Goal: Task Accomplishment & Management: Manage account settings

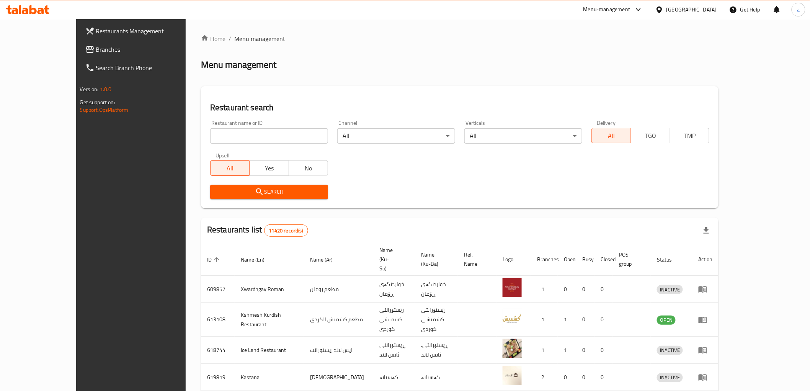
click at [103, 48] on span "Branches" at bounding box center [150, 49] width 109 height 9
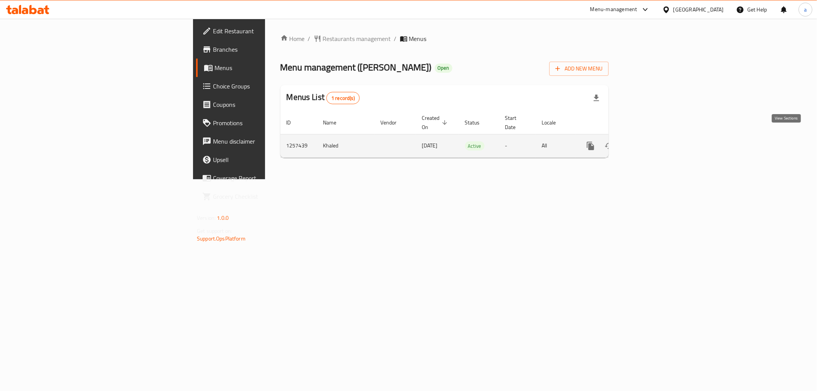
click at [650, 141] on icon "enhanced table" at bounding box center [645, 145] width 9 height 9
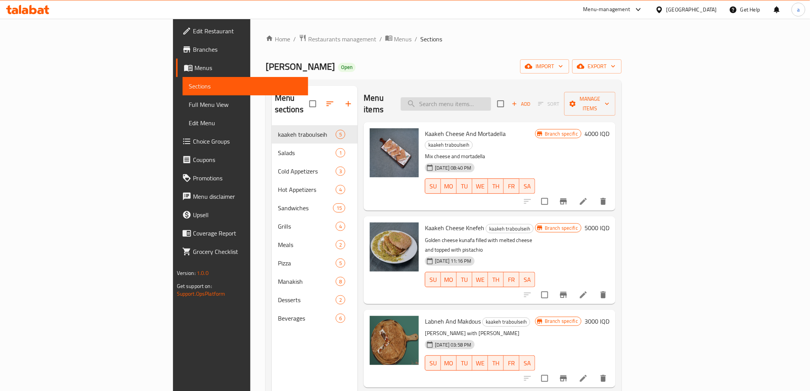
click at [491, 97] on input "search" at bounding box center [446, 103] width 90 height 13
paste input "740236"
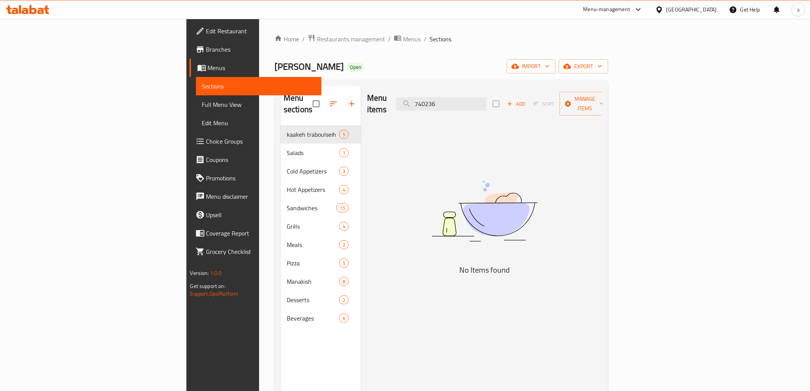
drag, startPoint x: 500, startPoint y: 100, endPoint x: 459, endPoint y: 105, distance: 41.2
click at [459, 105] on div "Menu items 740236 Add Sort Manage items" at bounding box center [484, 104] width 235 height 36
paste input "Labneh And Makdous"
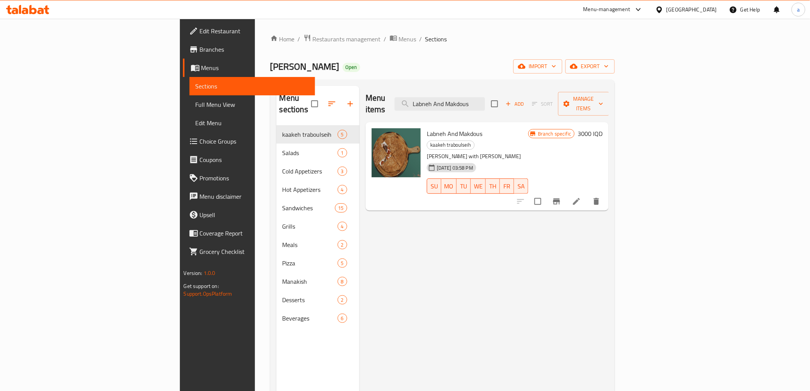
type input "Labneh And Makdous"
click at [581, 197] on icon at bounding box center [576, 201] width 9 height 9
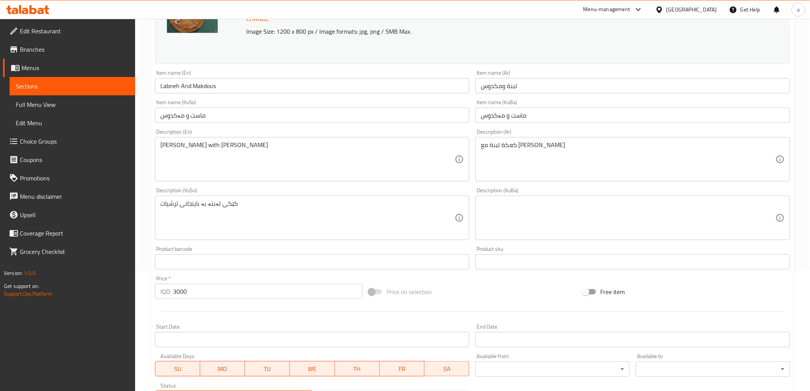
scroll to position [127, 0]
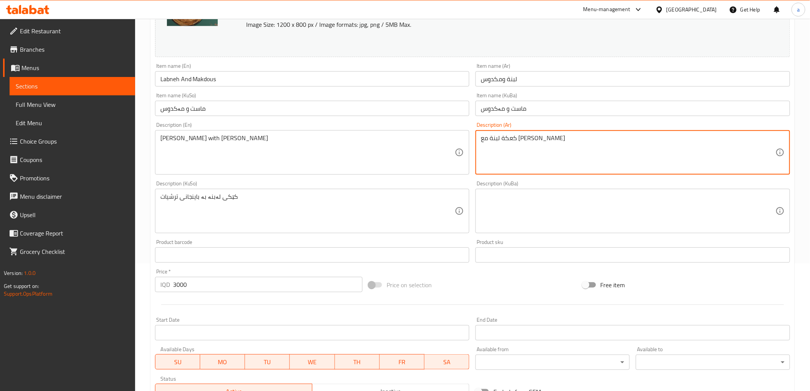
drag, startPoint x: 577, startPoint y: 146, endPoint x: 481, endPoint y: 147, distance: 96.1
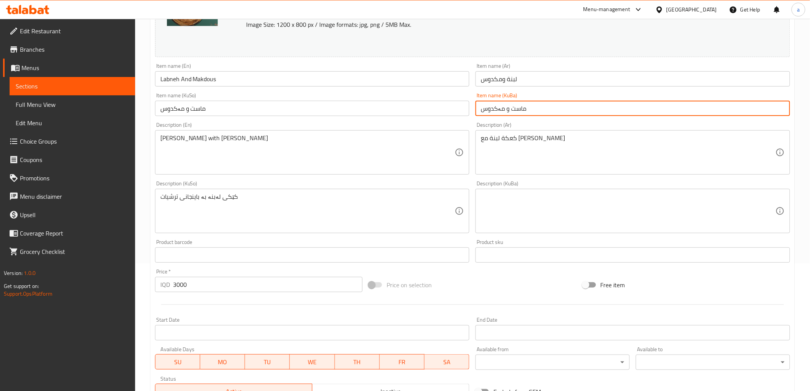
click at [526, 109] on input "ماست و مەکدوس" at bounding box center [632, 108] width 315 height 15
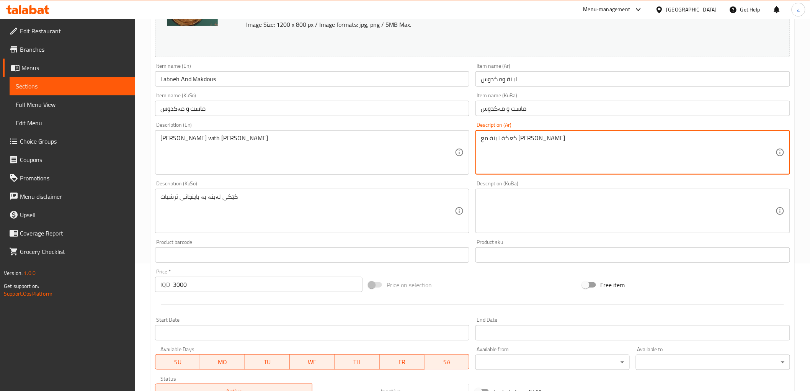
click at [489, 140] on textarea "كعكة لبنة مع [PERSON_NAME]" at bounding box center [628, 152] width 295 height 36
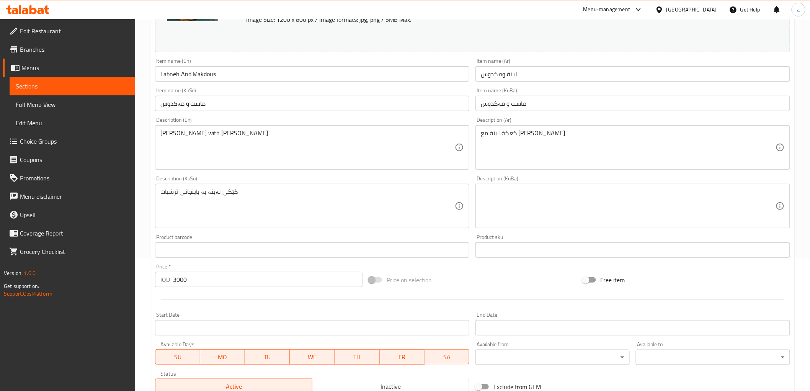
scroll to position [120, 0]
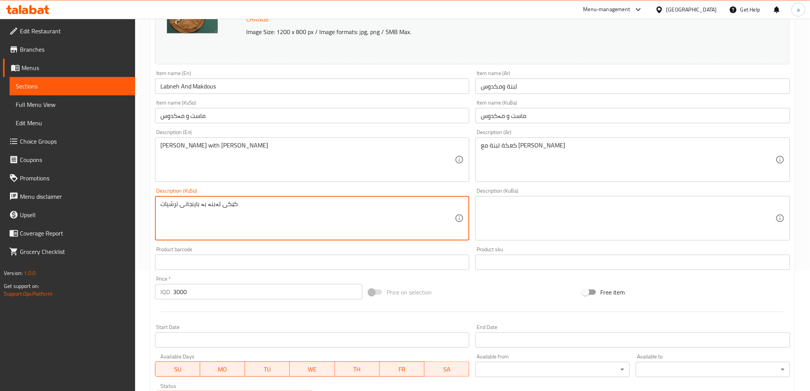
drag, startPoint x: 274, startPoint y: 207, endPoint x: 146, endPoint y: 213, distance: 128.8
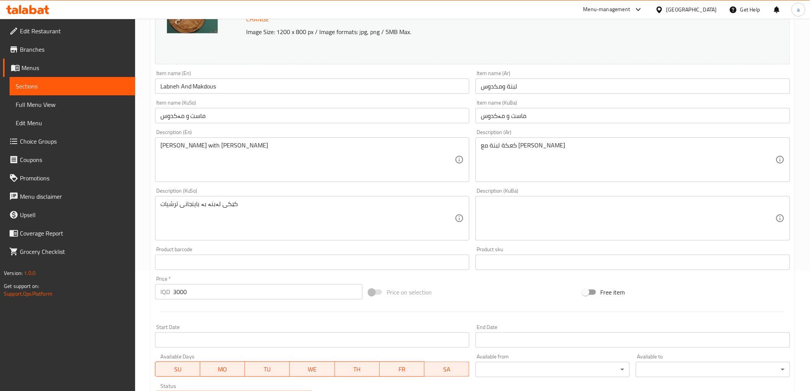
click at [237, 198] on div "کێکی لەبنە بە باینجانی ترشیات Description (KuSo)" at bounding box center [312, 218] width 315 height 44
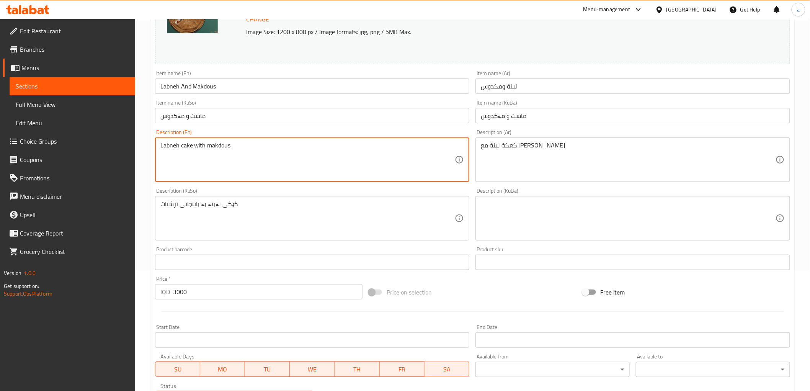
type textarea "Labneh cake with makdous"
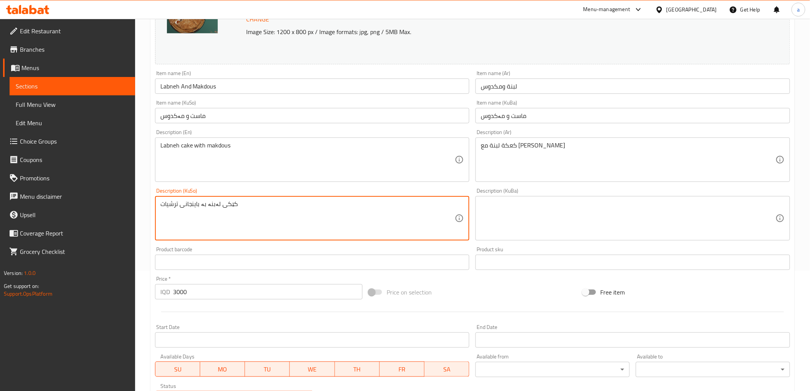
click at [198, 202] on textarea "کێکی لەبنە بە باینجانی ترشیات" at bounding box center [307, 218] width 295 height 36
click at [448, 204] on textarea "کێکی لەبنە بە مەکدوس" at bounding box center [307, 218] width 295 height 36
paste textarea "عک"
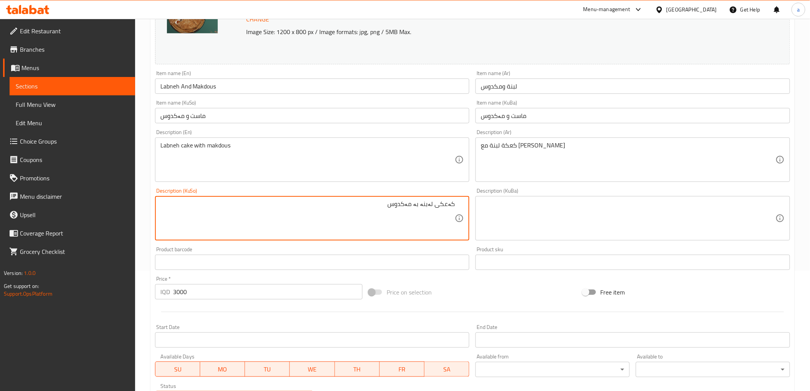
click at [428, 202] on textarea "کەعکى لەبنە بە مەکدوس" at bounding box center [307, 218] width 295 height 36
paste textarea "ەنە"
type textarea "کەعکى لەبەنە بە مەکدوس"
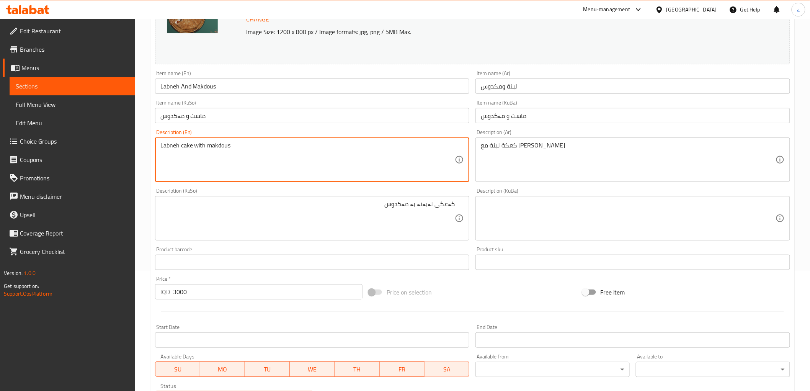
drag, startPoint x: 312, startPoint y: 156, endPoint x: 159, endPoint y: 149, distance: 152.9
paste textarea "Kaak Labneh with [PERSON_NAME]"
drag, startPoint x: 212, startPoint y: 143, endPoint x: 207, endPoint y: 142, distance: 4.2
click at [207, 142] on textarea "Kaak Labneh with [PERSON_NAME]" at bounding box center [307, 160] width 295 height 36
click at [177, 144] on textarea "Kaak Labneh with makdous" at bounding box center [307, 160] width 295 height 36
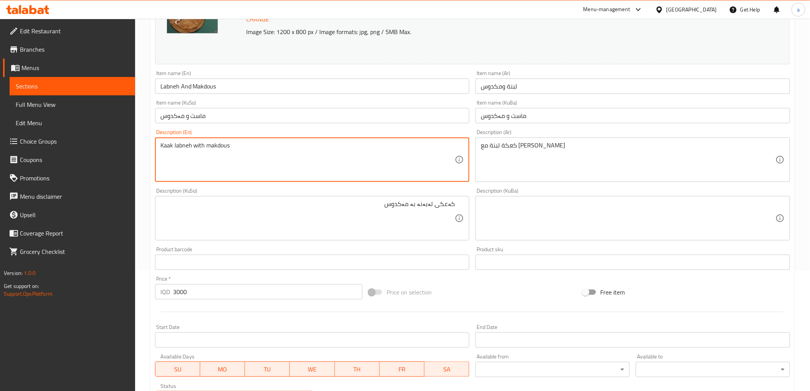
click at [181, 144] on textarea "Kaak labneh with makdous" at bounding box center [307, 160] width 295 height 36
click at [182, 144] on textarea "Kaak Labneh with makdous" at bounding box center [307, 160] width 295 height 36
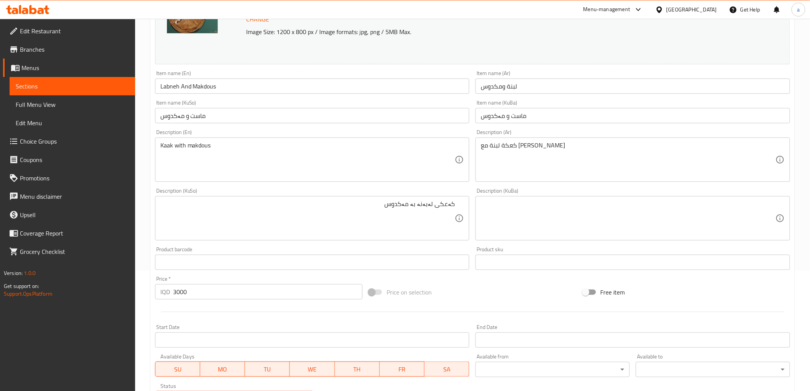
click at [158, 144] on div "Kaak with makdous Description (En)" at bounding box center [312, 159] width 315 height 44
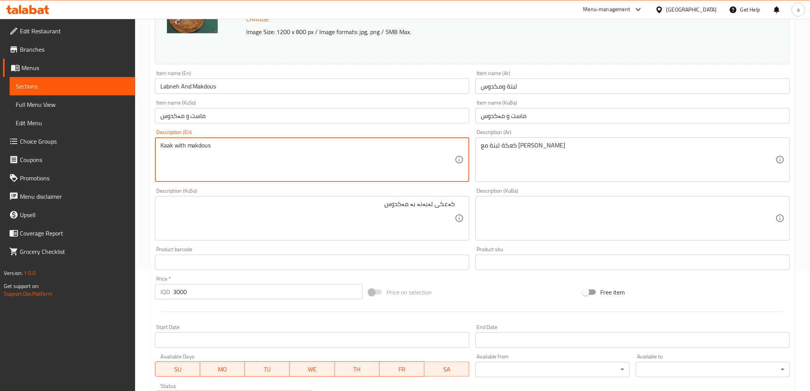
click at [227, 149] on textarea "Kaak with makdous" at bounding box center [307, 160] width 295 height 36
paste textarea "Labneh"
click at [181, 148] on textarea "[PERSON_NAME] with makdous" at bounding box center [307, 160] width 295 height 36
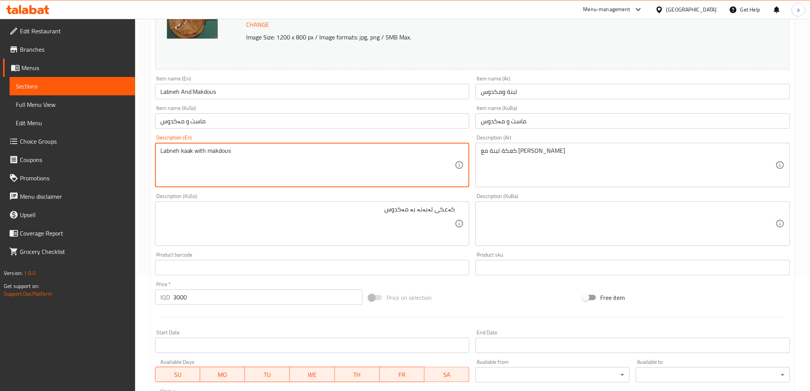
scroll to position [127, 0]
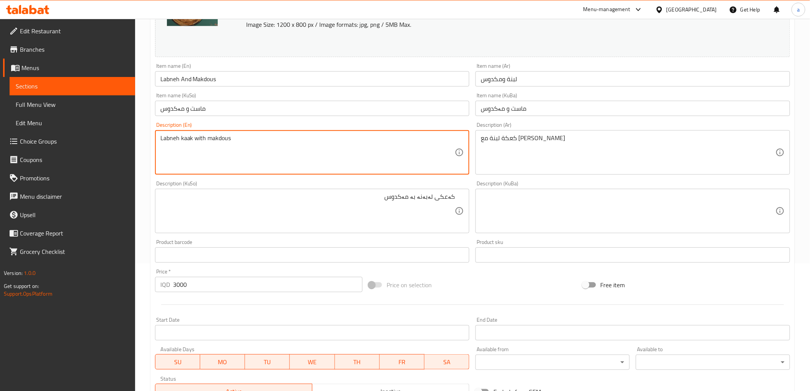
type textarea "Labneh kaak with makdous"
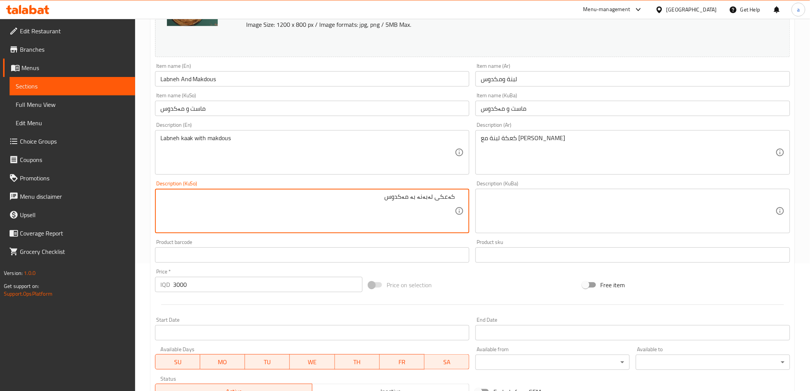
drag, startPoint x: 364, startPoint y: 198, endPoint x: 497, endPoint y: 176, distance: 134.3
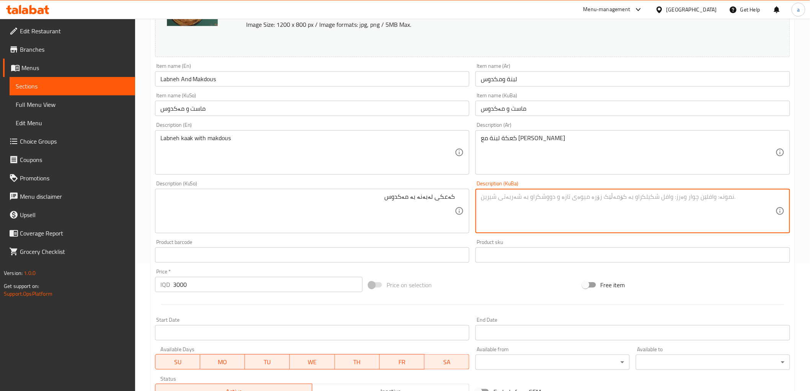
click at [562, 201] on textarea at bounding box center [628, 211] width 295 height 36
paste textarea "کەعکى لەبەنە بە مەکدوس"
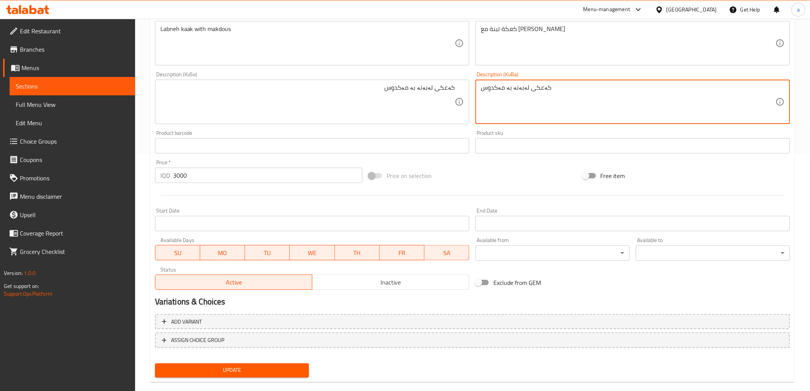
scroll to position [248, 0]
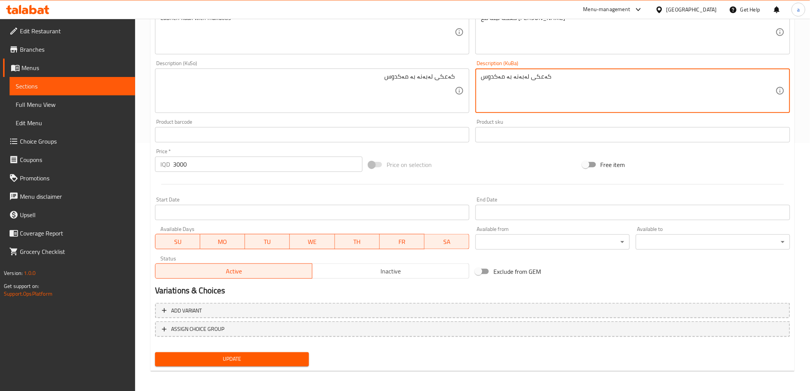
type textarea "کەعکى لەبەنە بە مەکدوس"
click at [191, 354] on span "Update" at bounding box center [232, 359] width 142 height 10
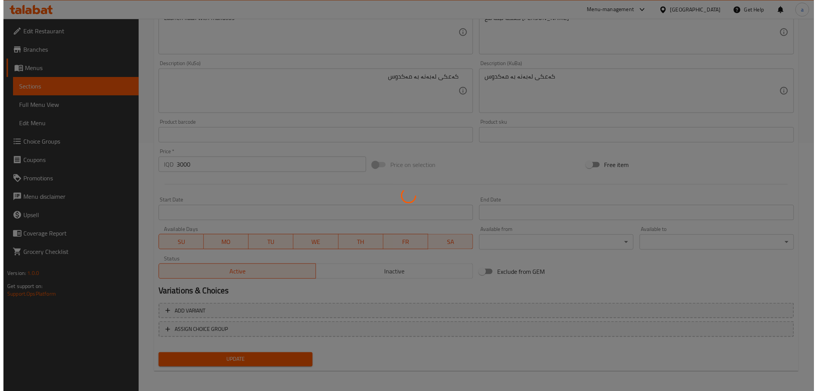
scroll to position [0, 0]
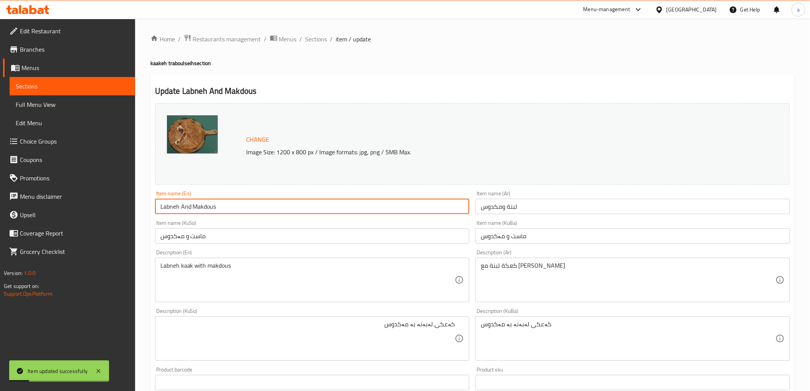
drag, startPoint x: 221, startPoint y: 205, endPoint x: 152, endPoint y: 209, distance: 69.0
click at [152, 209] on div "Item name (En) Labneh And Makdous Item name (En)" at bounding box center [312, 202] width 321 height 29
click at [83, 101] on span "Full Menu View" at bounding box center [72, 104] width 113 height 9
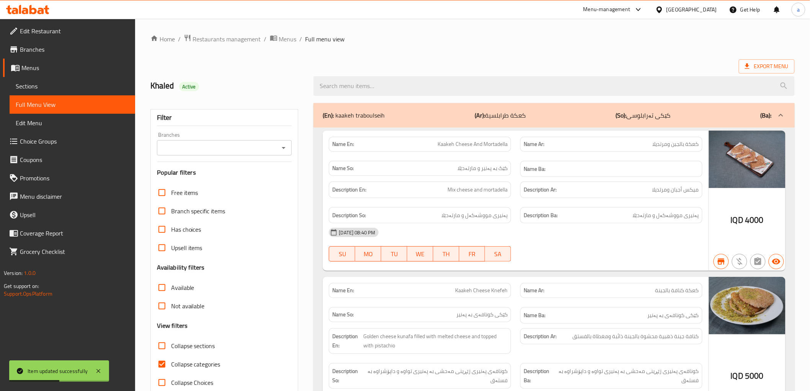
click at [283, 151] on icon "Open" at bounding box center [283, 147] width 9 height 9
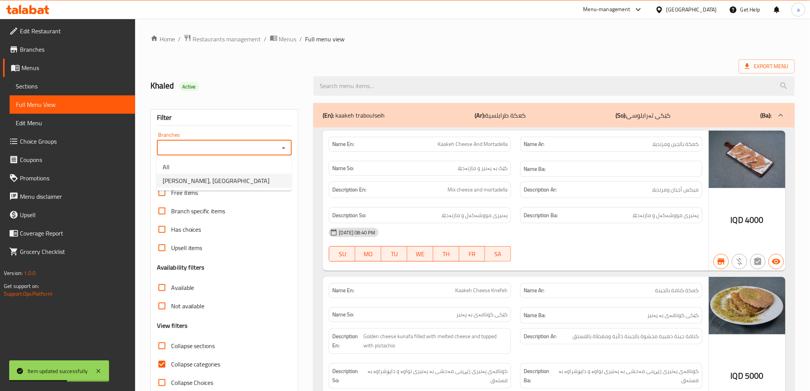
click at [257, 184] on li "[PERSON_NAME], [GEOGRAPHIC_DATA]" at bounding box center [224, 181] width 135 height 14
type input "[PERSON_NAME], [GEOGRAPHIC_DATA]"
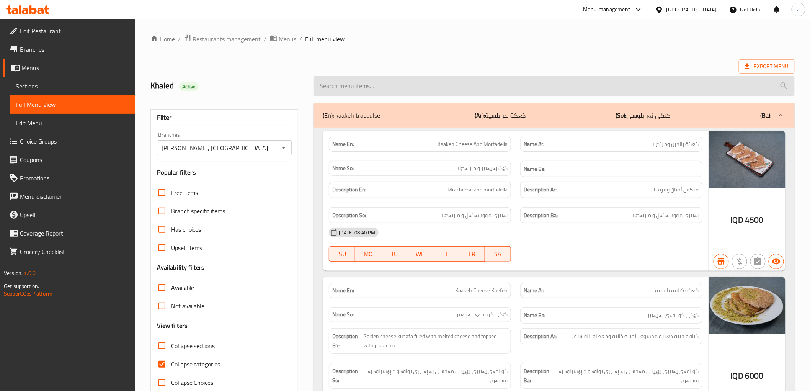
click at [426, 83] on input "search" at bounding box center [554, 86] width 481 height 20
paste input "Labneh And Makdous"
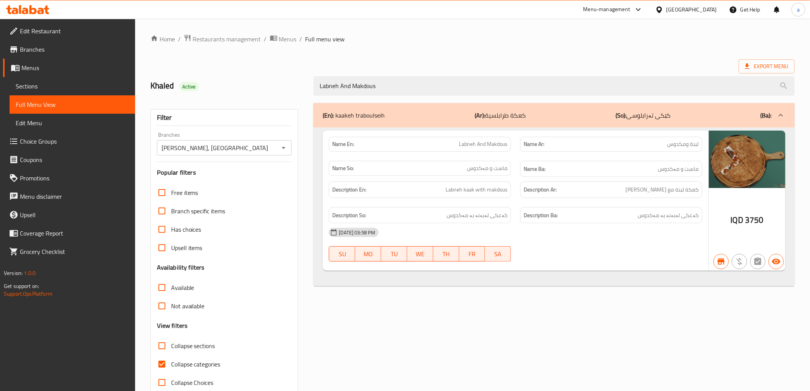
type input "Labneh And Makdous"
click at [621, 60] on div "Export Menu" at bounding box center [472, 66] width 644 height 14
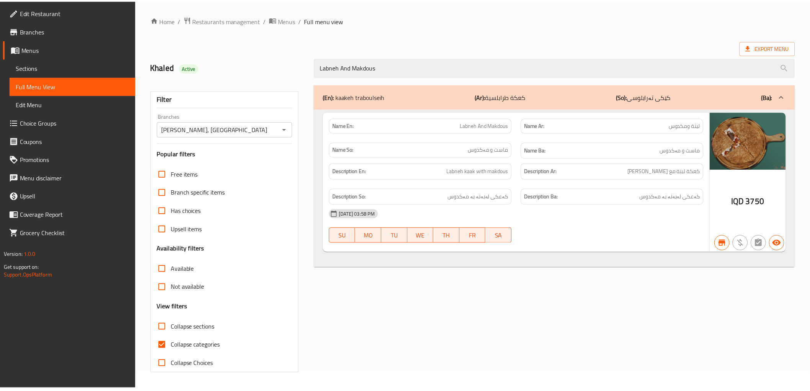
scroll to position [16, 0]
